Goal: Task Accomplishment & Management: Manage account settings

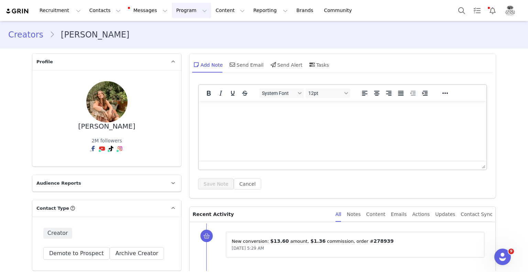
click at [172, 11] on button "Program Program" at bounding box center [191, 10] width 39 height 15
click at [180, 27] on p "Activations" at bounding box center [173, 30] width 26 height 7
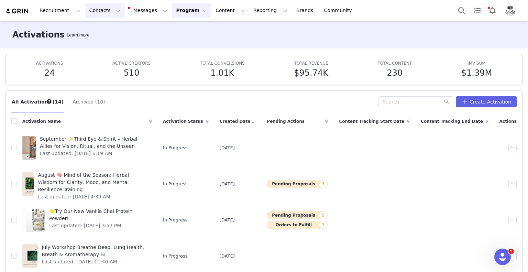
click at [87, 9] on button "Contacts Contacts" at bounding box center [104, 10] width 39 height 15
click at [99, 57] on p "Applicants" at bounding box center [96, 55] width 25 height 7
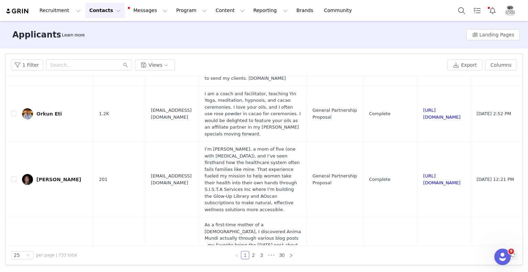
scroll to position [1065, 0]
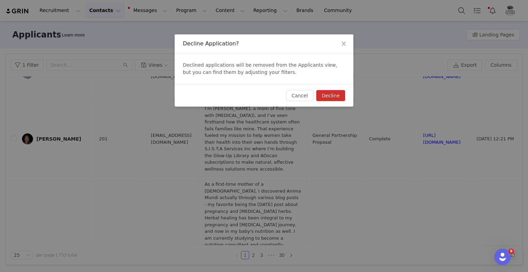
click at [323, 97] on button "Decline" at bounding box center [330, 95] width 29 height 11
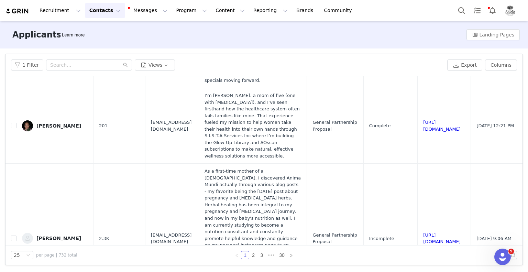
scroll to position [1099, 0]
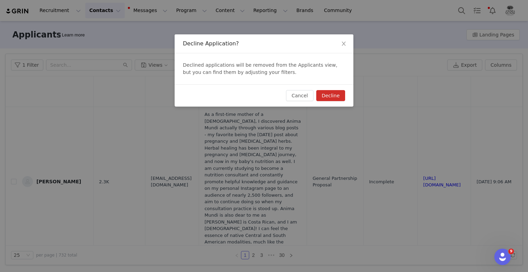
click at [340, 96] on button "Decline" at bounding box center [330, 95] width 29 height 11
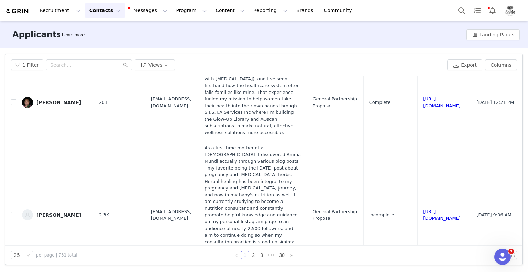
scroll to position [1065, 0]
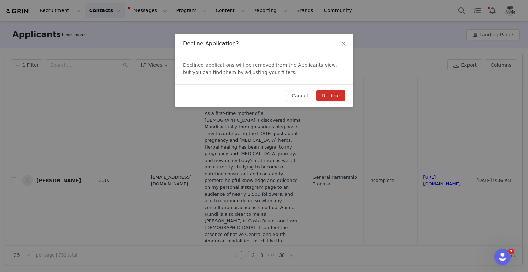
click at [337, 96] on button "Decline" at bounding box center [330, 95] width 29 height 11
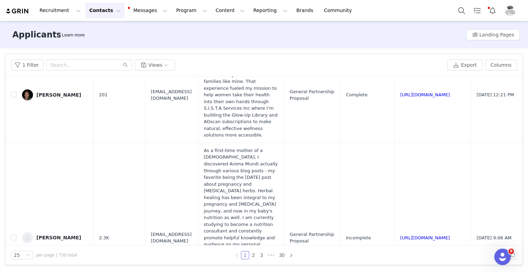
scroll to position [1339, 0]
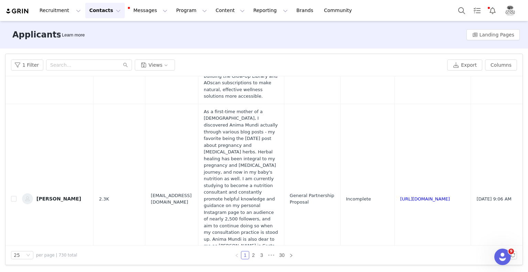
checkbox input "true"
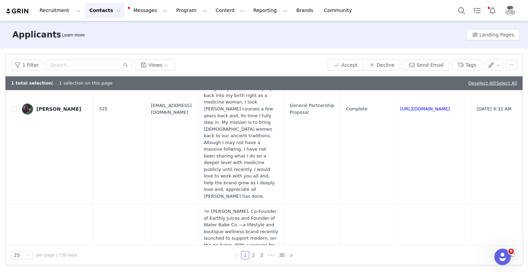
scroll to position [2541, 0]
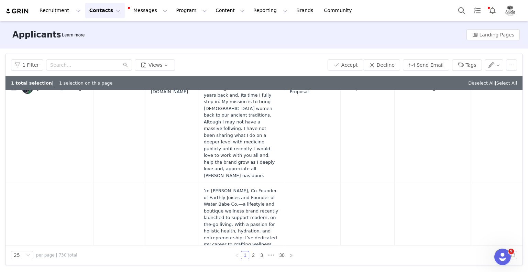
checkbox input "true"
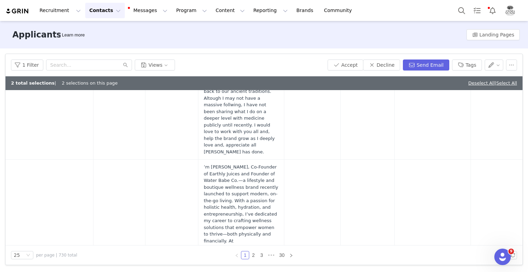
scroll to position [2576, 0]
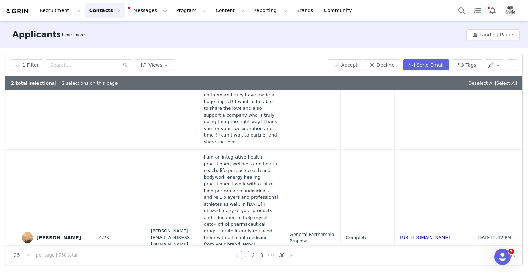
scroll to position [3057, 0]
click at [394, 68] on button "Decline" at bounding box center [381, 64] width 37 height 11
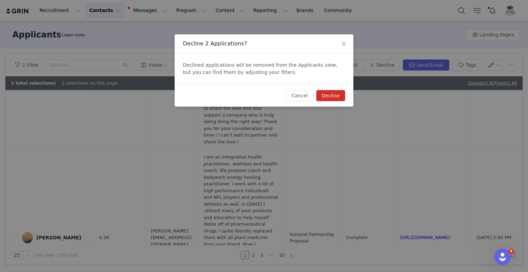
click at [341, 93] on button "Decline" at bounding box center [330, 95] width 29 height 11
checkbox input "false"
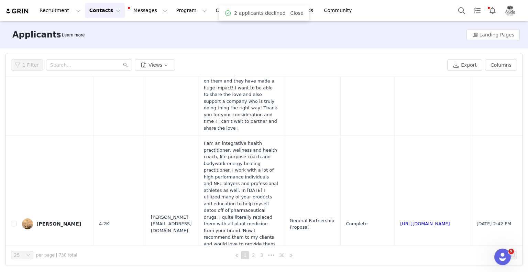
scroll to position [0, 0]
